Goal: Book appointment/travel/reservation

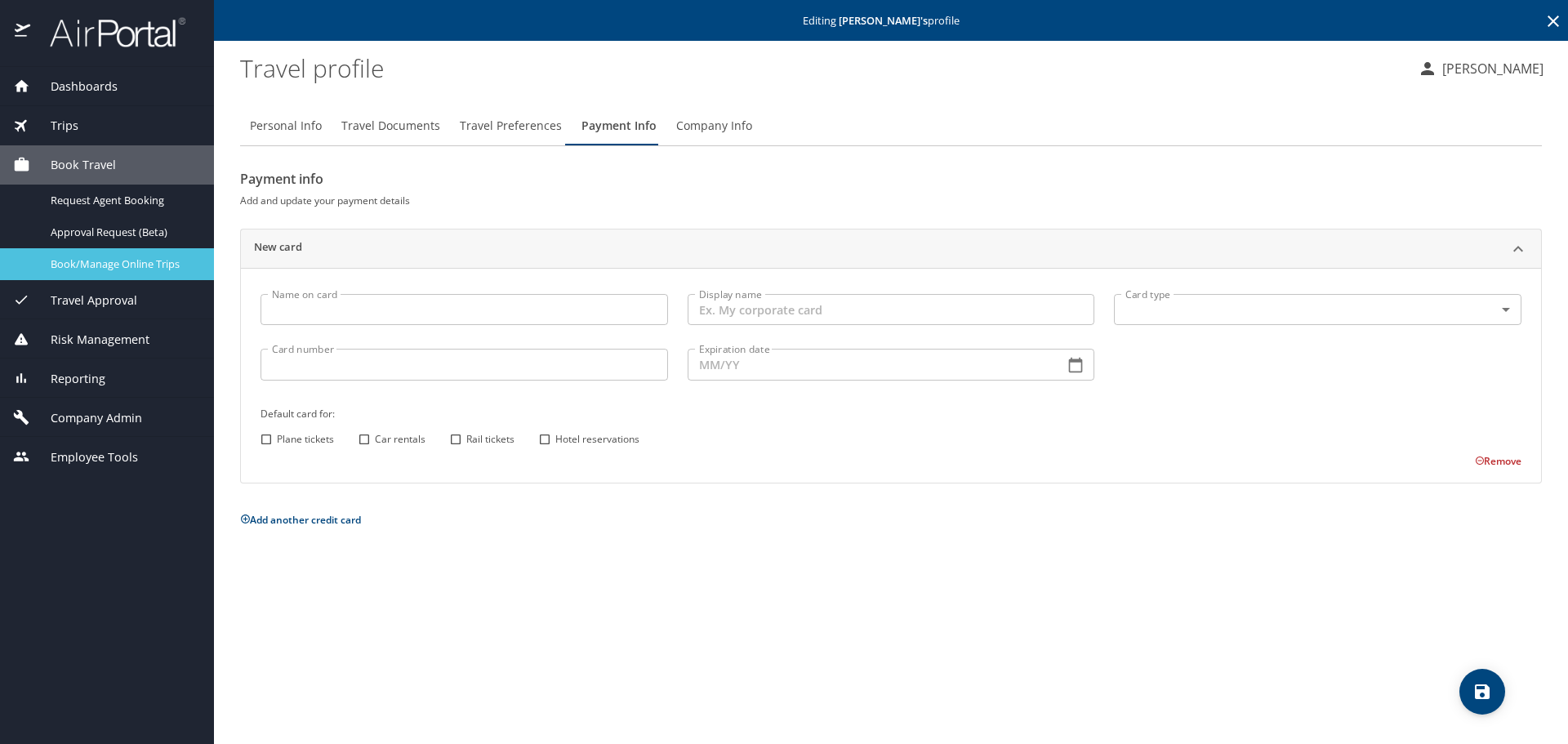
click at [95, 260] on span "Book/Manage Online Trips" at bounding box center [122, 264] width 144 height 16
